Goal: Task Accomplishment & Management: Use online tool/utility

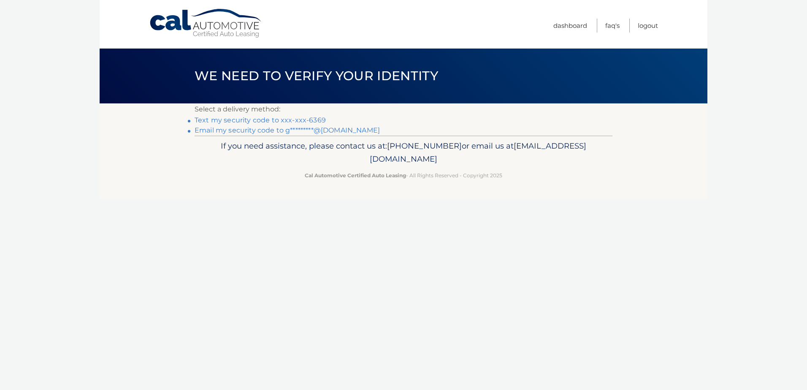
click at [251, 120] on link "Text my security code to xxx-xxx-6369" at bounding box center [260, 120] width 131 height 8
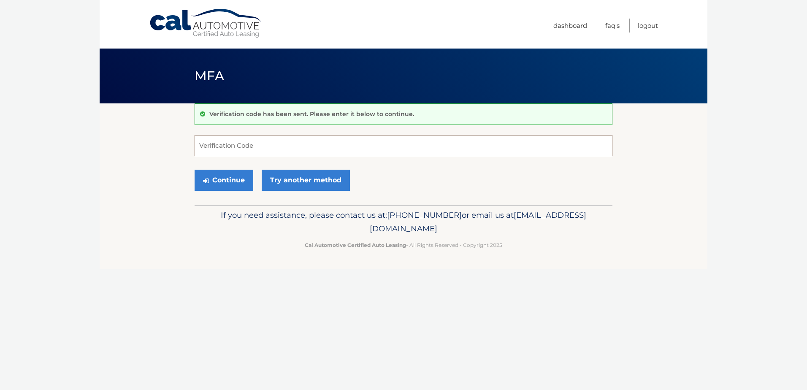
click at [220, 147] on input "Verification Code" at bounding box center [404, 145] width 418 height 21
type input "830988"
click at [231, 178] on button "Continue" at bounding box center [224, 180] width 59 height 21
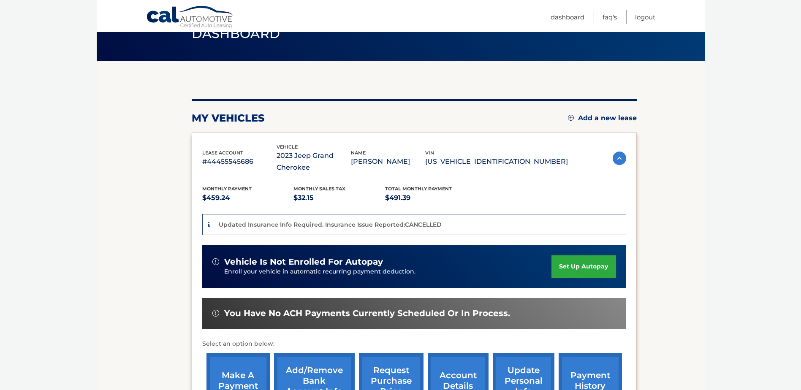
scroll to position [84, 0]
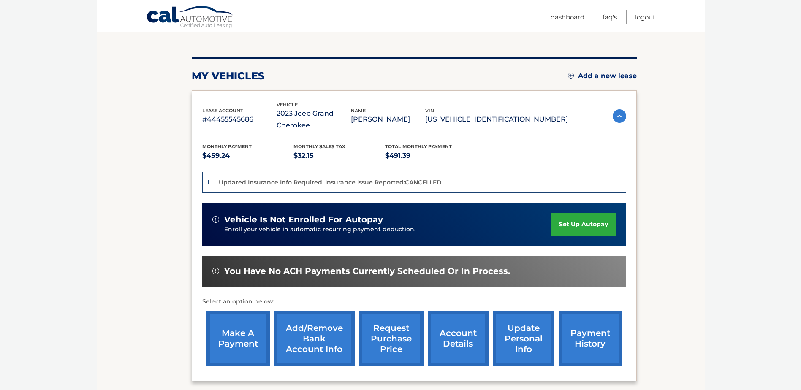
click at [239, 331] on link "make a payment" at bounding box center [237, 338] width 63 height 55
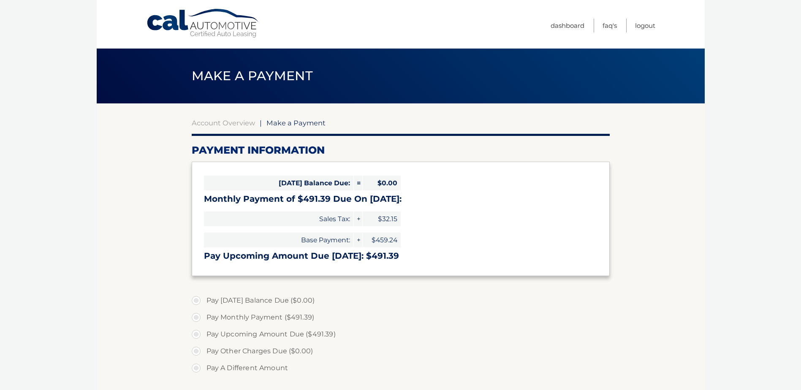
select select "ODI2MzdhMzMtMzMwZi00MDk0LTk4ZDQtOWViNmI1NGI1NTBh"
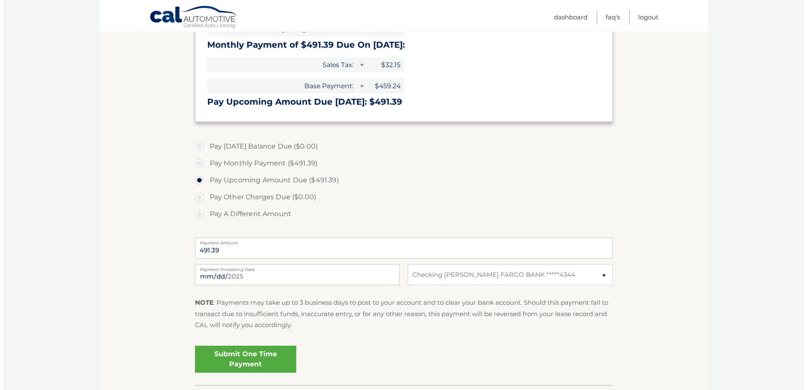
scroll to position [169, 0]
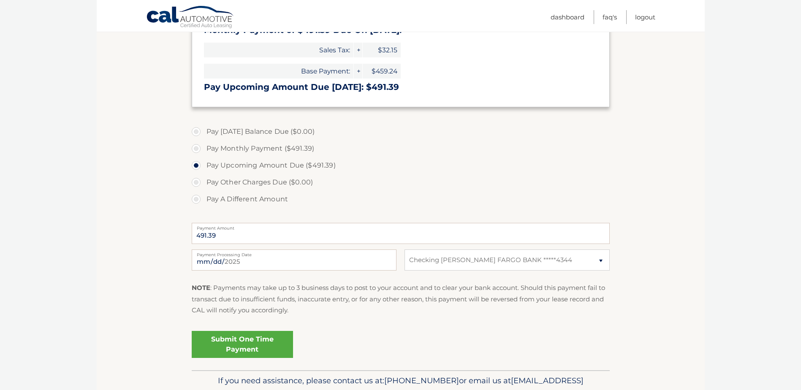
click at [238, 345] on link "Submit One Time Payment" at bounding box center [242, 344] width 101 height 27
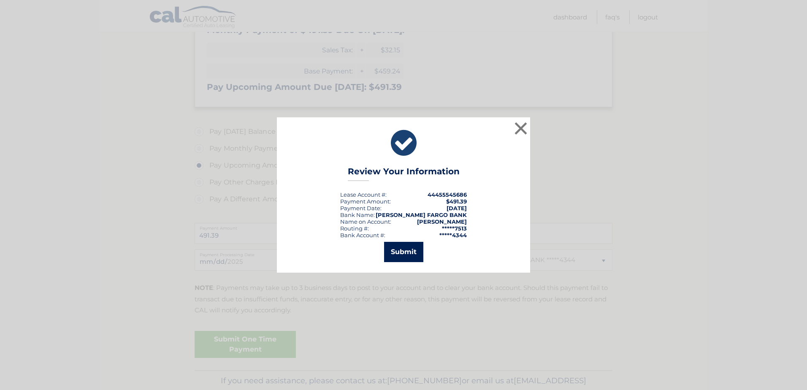
click at [393, 255] on button "Submit" at bounding box center [403, 252] width 39 height 20
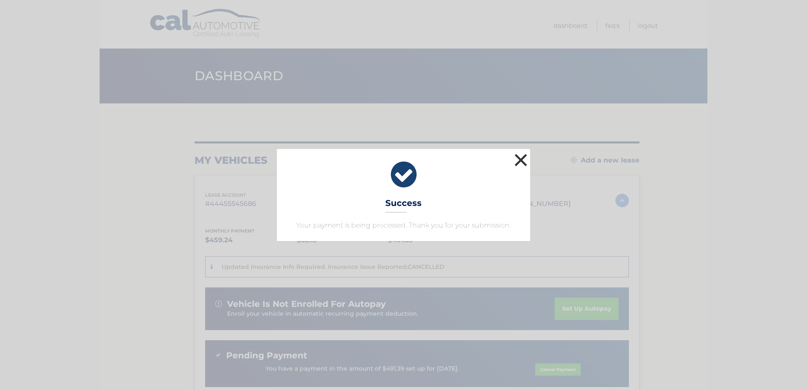
click at [516, 157] on button "×" at bounding box center [521, 160] width 17 height 17
